Goal: Task Accomplishment & Management: Manage account settings

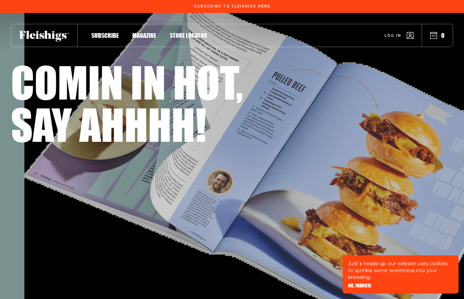
click at [398, 33] on span "Log in" at bounding box center [393, 30] width 17 height 5
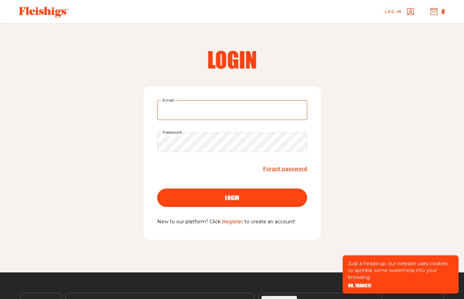
click at [198, 104] on input "Email" at bounding box center [232, 110] width 150 height 20
type input "isabellafernandes@me.com"
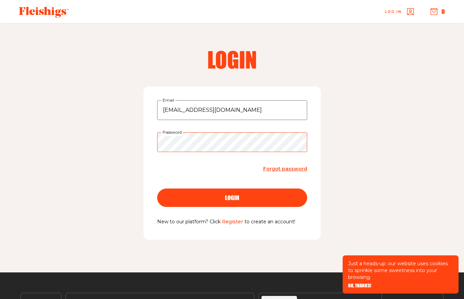
click at [157, 189] on button "login" at bounding box center [232, 198] width 150 height 18
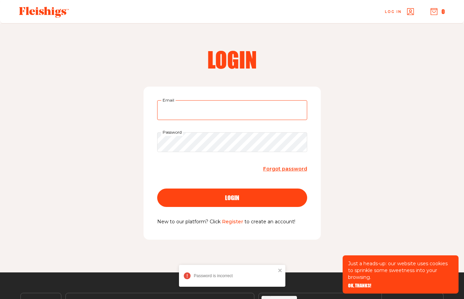
click at [200, 111] on input "Email" at bounding box center [232, 110] width 150 height 20
type input "isabellafernandes@me.com"
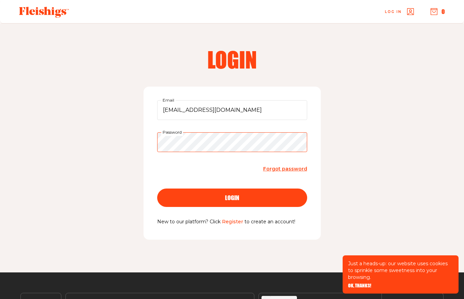
click at [157, 189] on button "login" at bounding box center [232, 198] width 150 height 18
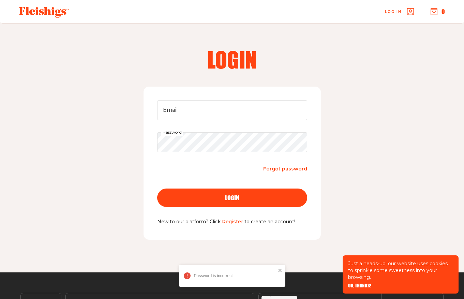
click at [215, 124] on form "Email Password Forgot password login" at bounding box center [232, 159] width 150 height 118
click at [215, 117] on input "Email" at bounding box center [232, 110] width 150 height 20
type input "isabellafernandes@me.com"
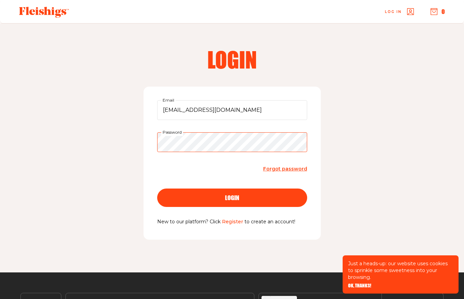
click at [157, 189] on button "login" at bounding box center [232, 198] width 150 height 18
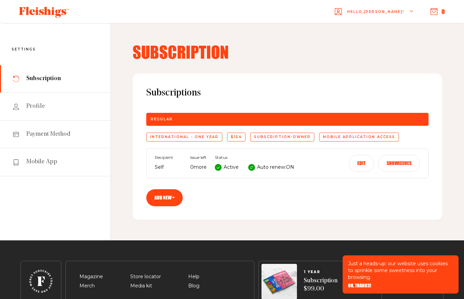
click at [364, 164] on button "Edit" at bounding box center [361, 163] width 25 height 17
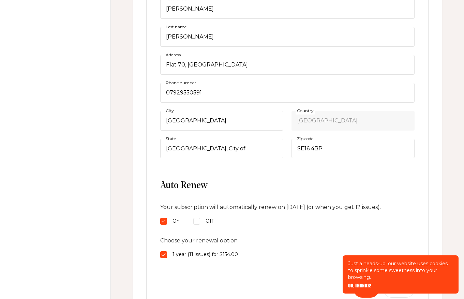
scroll to position [226, 0]
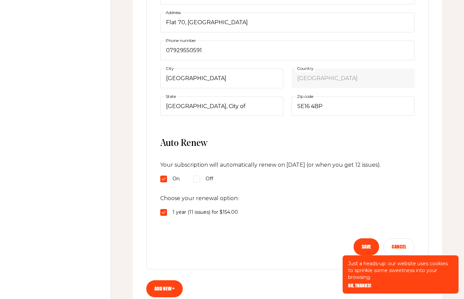
click at [196, 178] on input "Off" at bounding box center [196, 179] width 7 height 7
radio input "true"
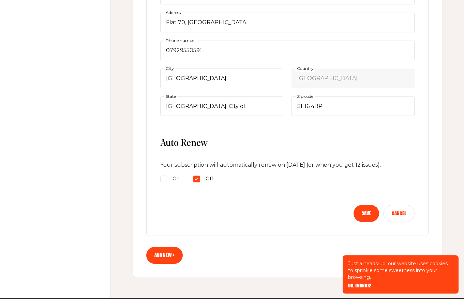
click at [356, 210] on button "Save" at bounding box center [367, 213] width 26 height 17
click at [361, 213] on button "Save" at bounding box center [367, 213] width 26 height 17
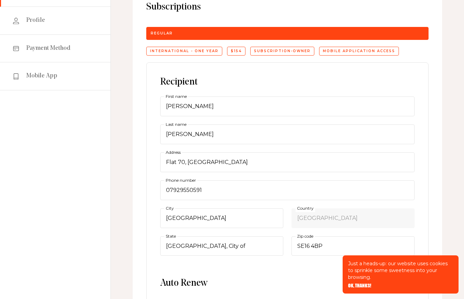
scroll to position [92, 0]
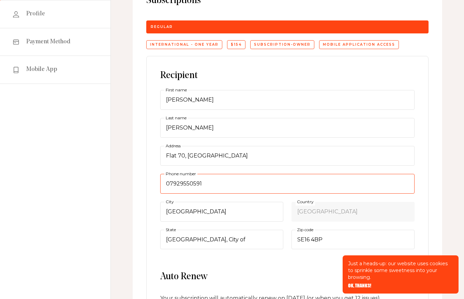
click at [168, 183] on input "07929550591" at bounding box center [287, 184] width 254 height 20
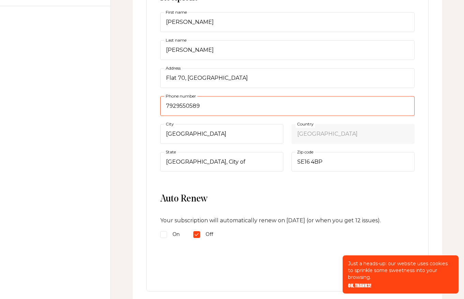
scroll to position [318, 0]
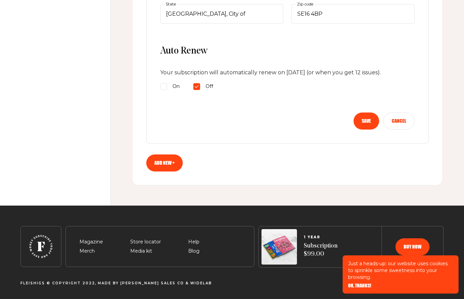
type input "7929550589"
click at [364, 120] on button "Save" at bounding box center [367, 121] width 26 height 17
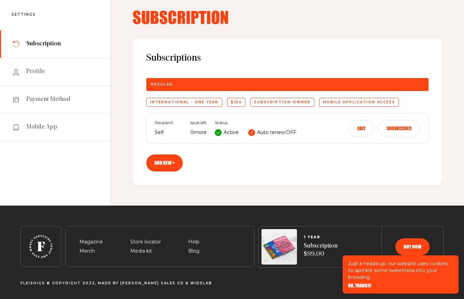
scroll to position [0, 0]
